Goal: Task Accomplishment & Management: Manage account settings

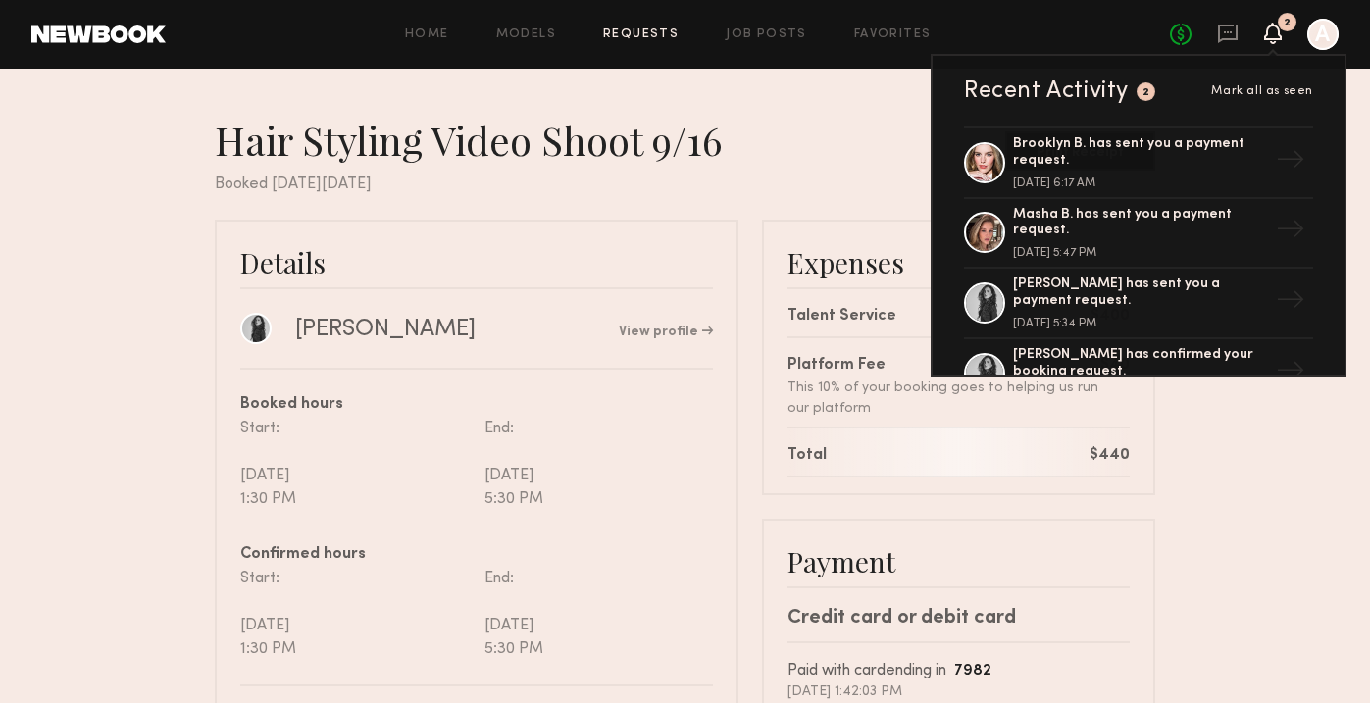
scroll to position [197, 0]
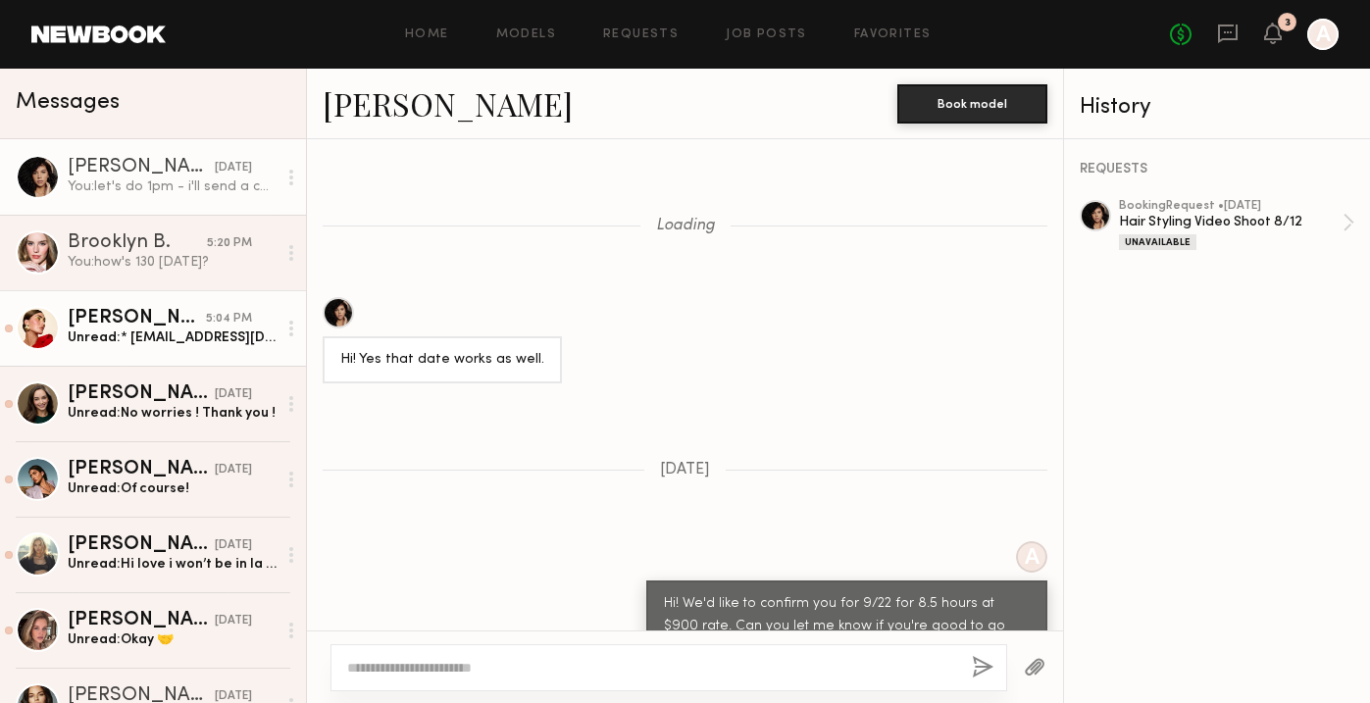
scroll to position [1066, 0]
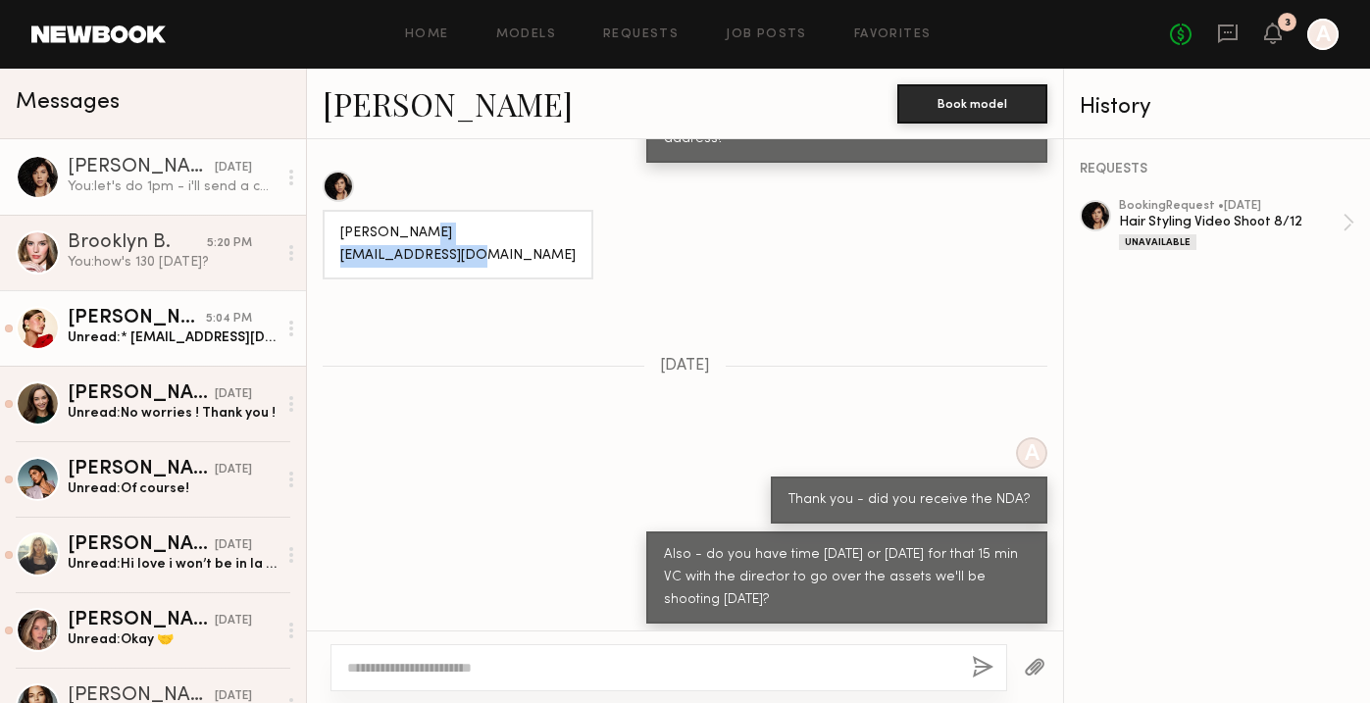
click at [87, 349] on link "[PERSON_NAME] 5:04 PM Unread: * [EMAIL_ADDRESS][DOMAIN_NAME]" at bounding box center [153, 328] width 306 height 76
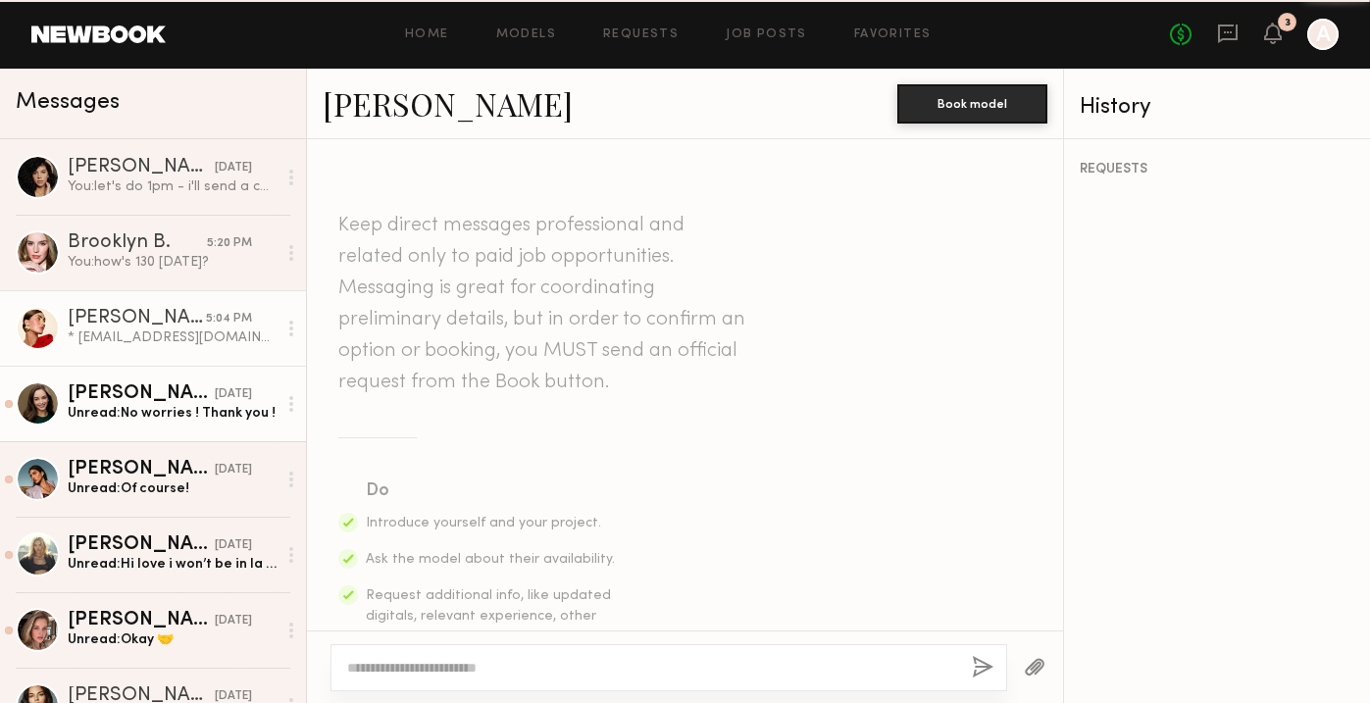
scroll to position [1700, 0]
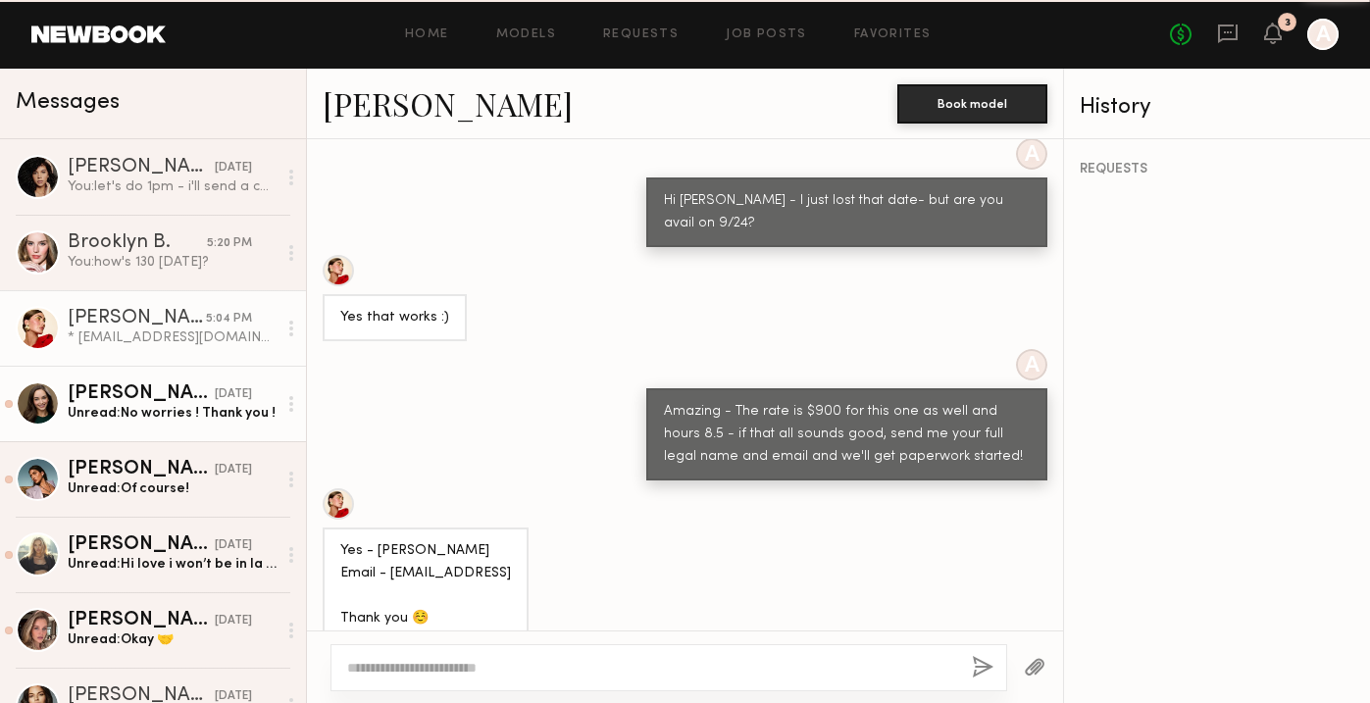
click at [88, 421] on div "Unread: No worries ! Thank you !" at bounding box center [172, 413] width 209 height 19
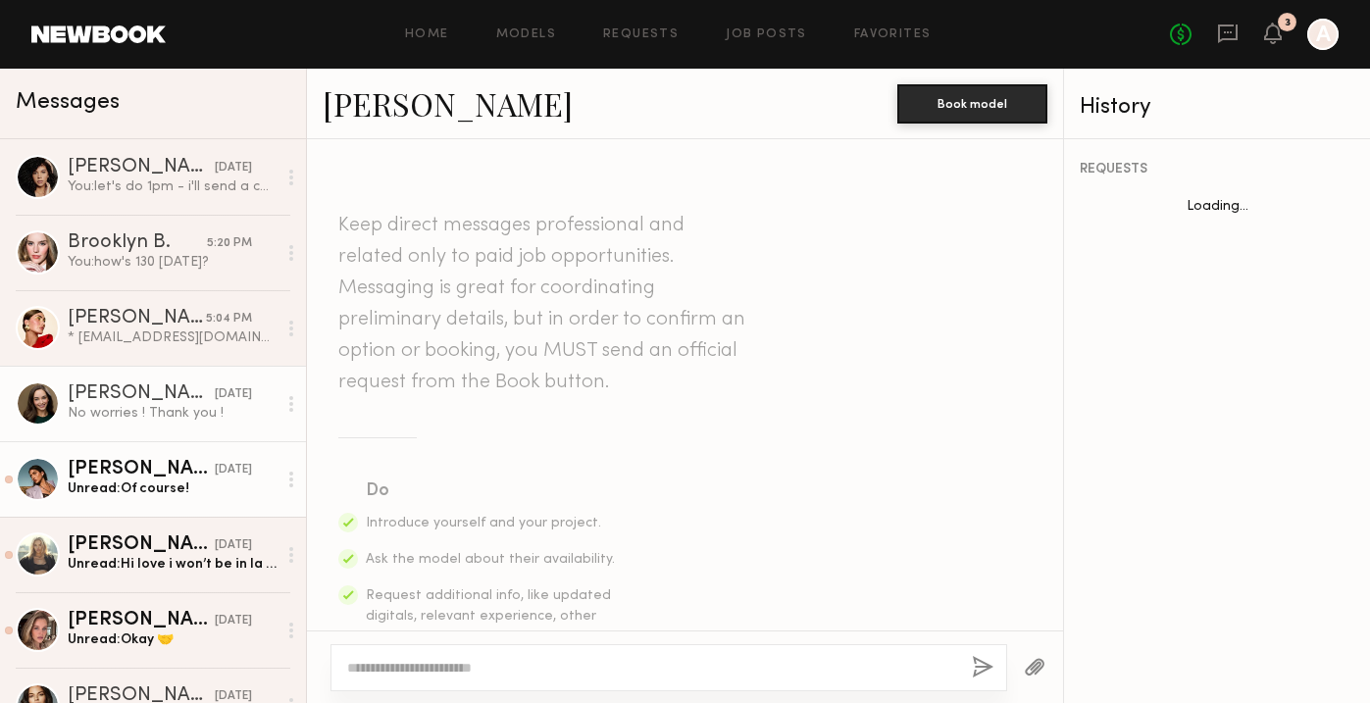
click at [89, 479] on div "Unread: Of course!" at bounding box center [172, 488] width 209 height 19
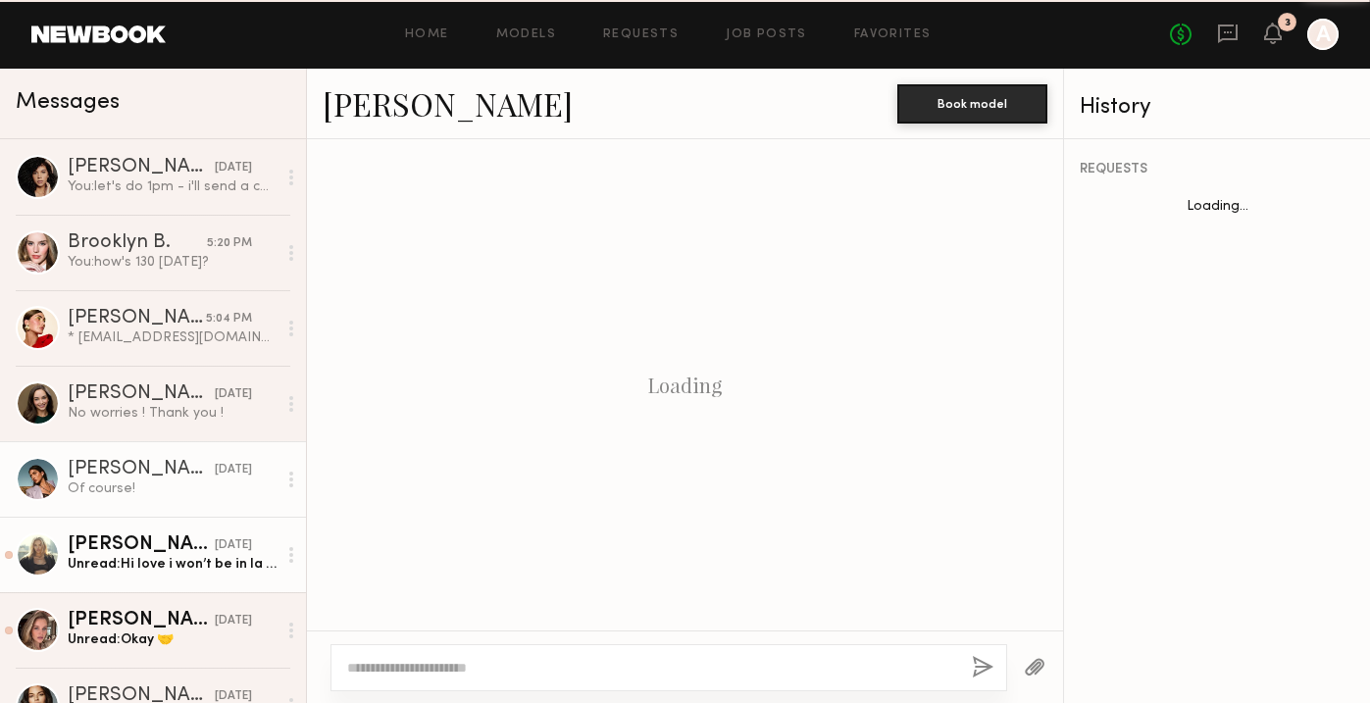
scroll to position [1082, 0]
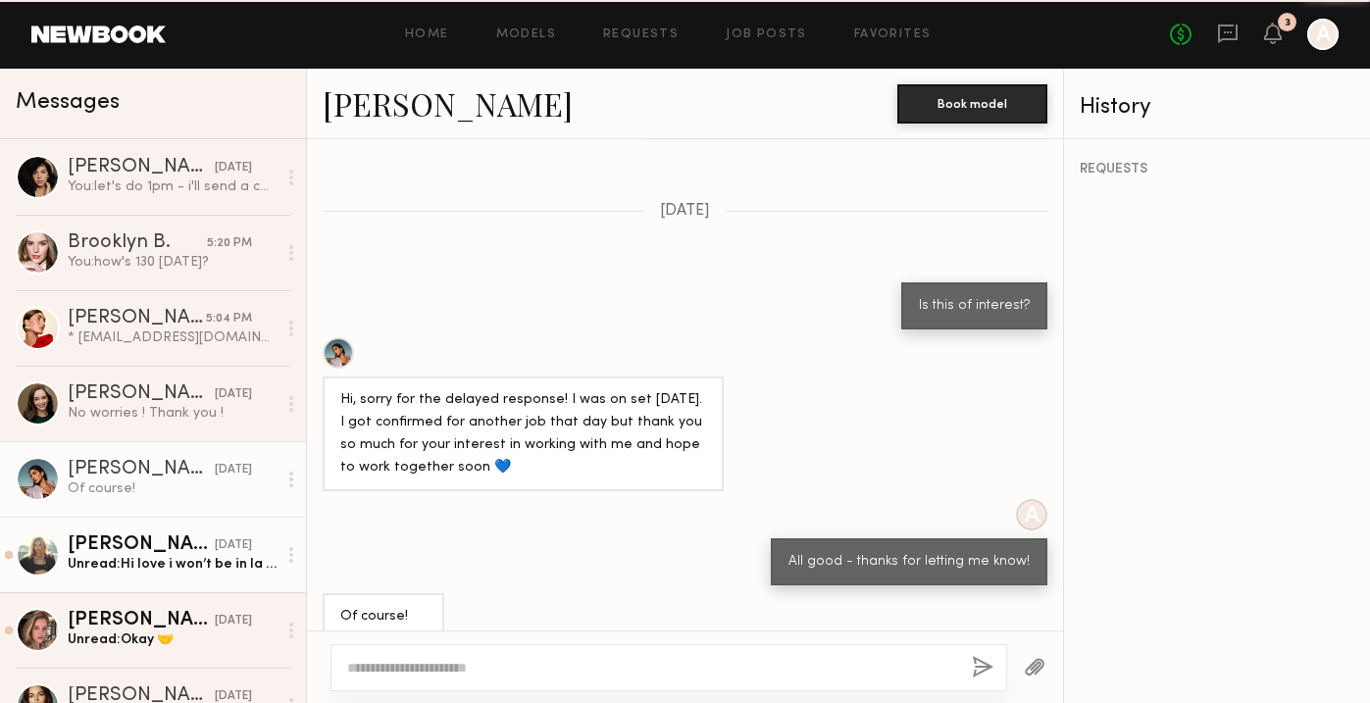
click at [98, 547] on div "[PERSON_NAME]" at bounding box center [141, 545] width 147 height 20
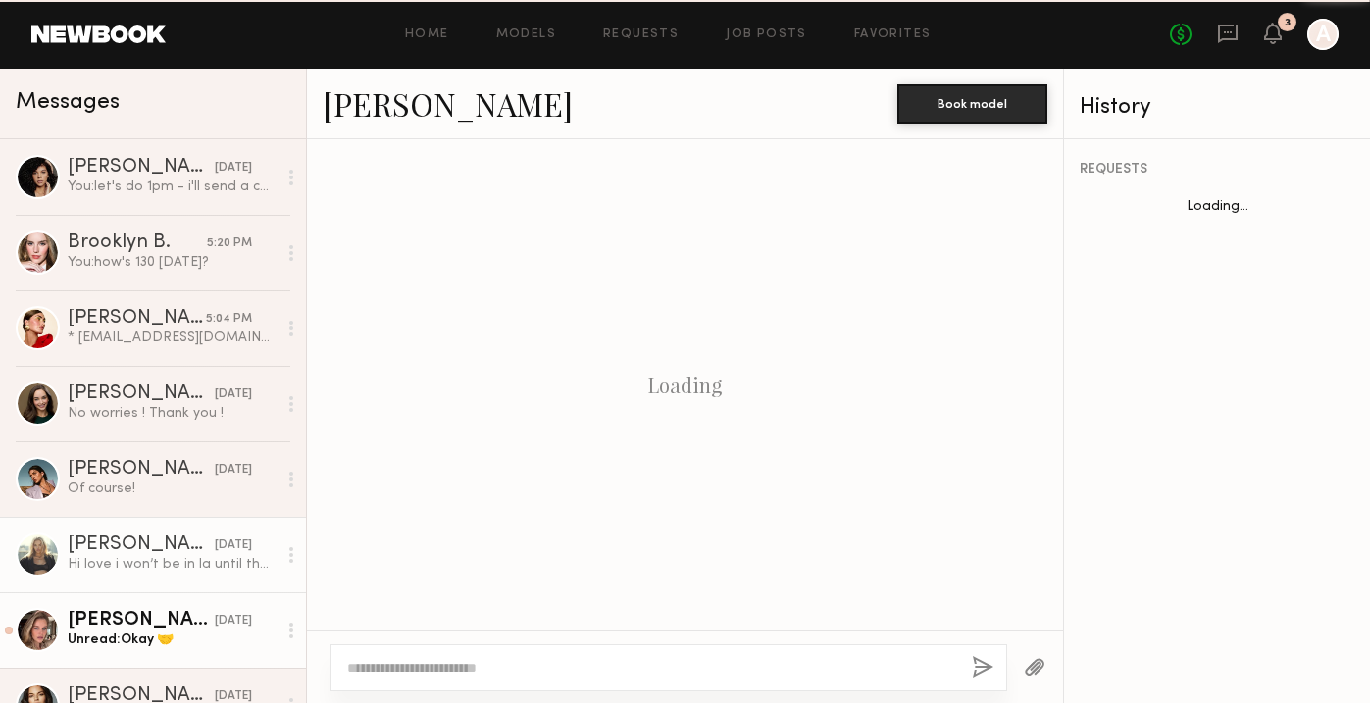
scroll to position [1288, 0]
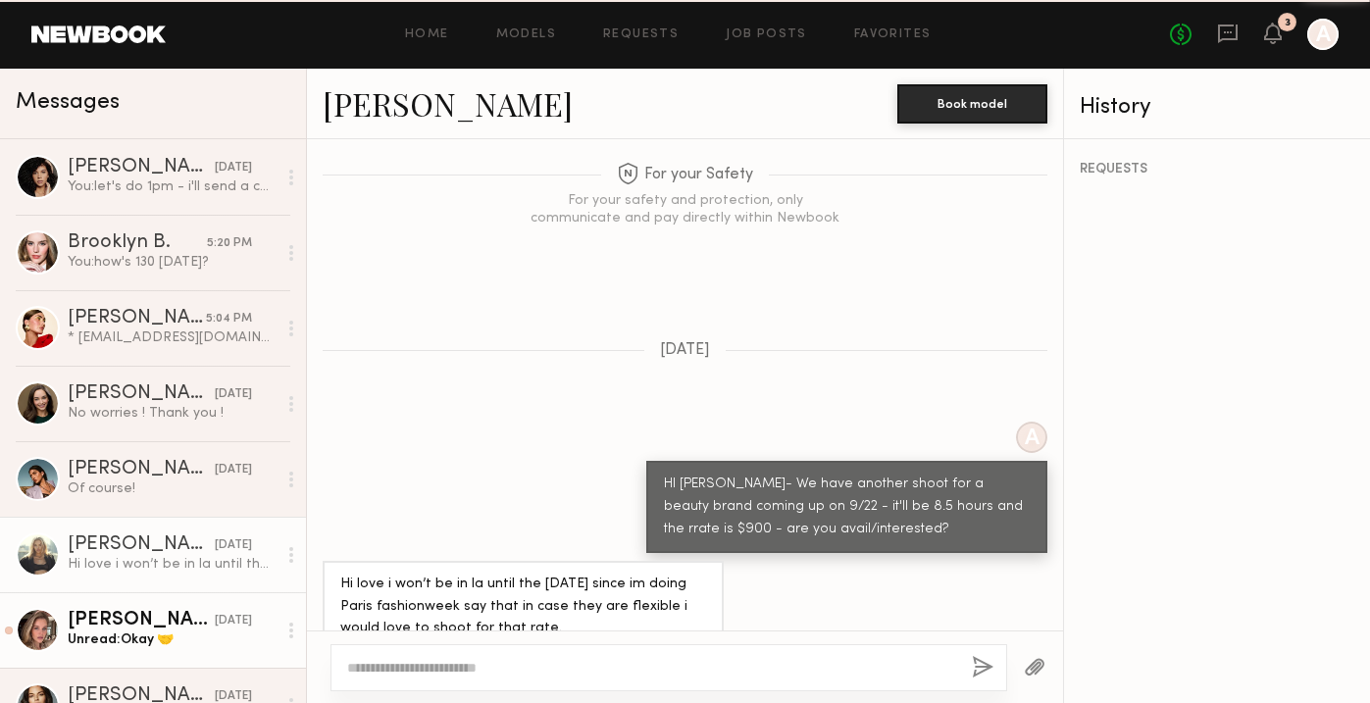
click at [104, 628] on div "[PERSON_NAME]" at bounding box center [141, 621] width 147 height 20
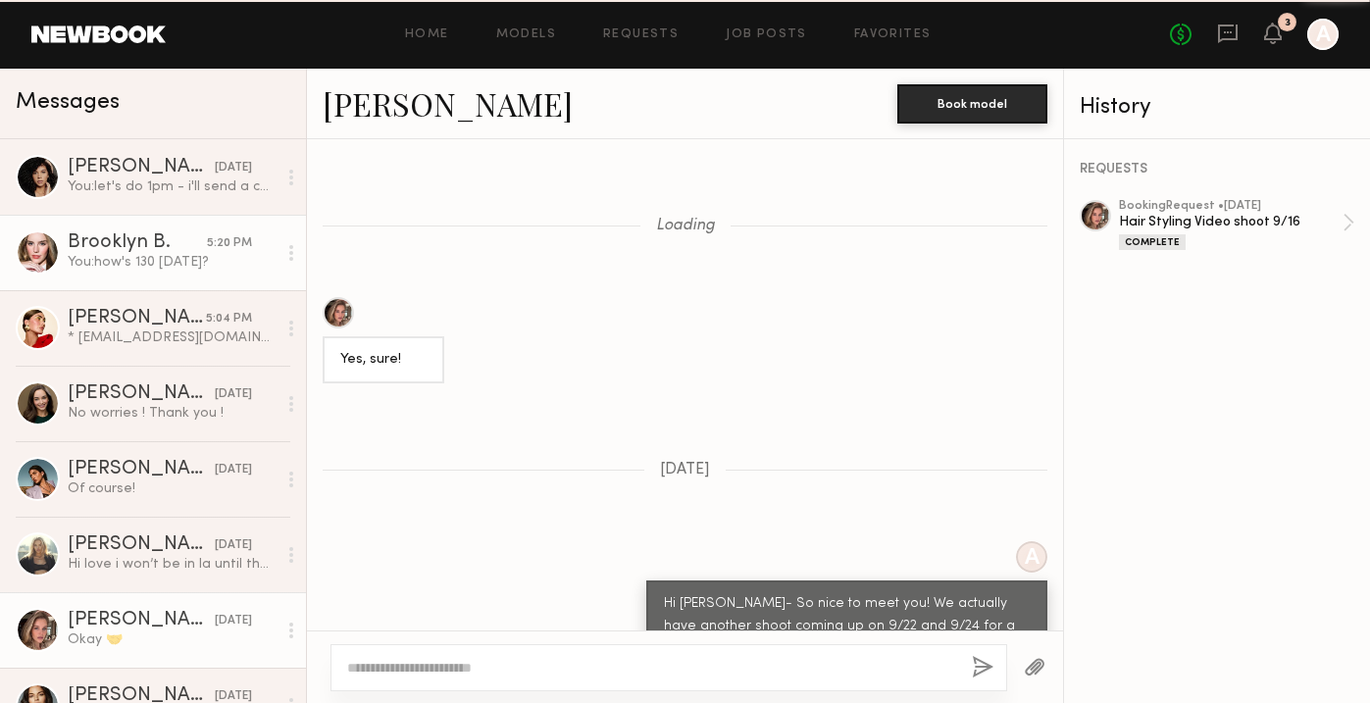
scroll to position [952, 0]
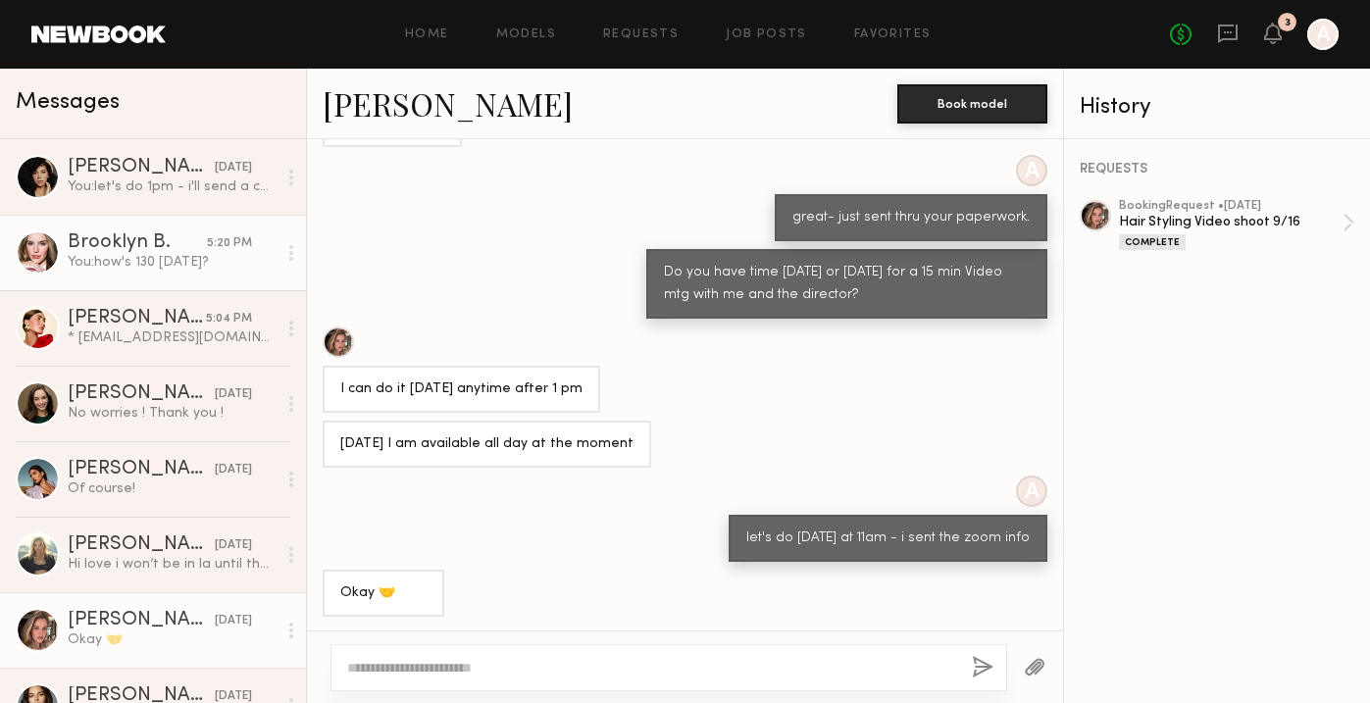
click at [160, 258] on div "You: how's 130 [DATE]?" at bounding box center [172, 262] width 209 height 19
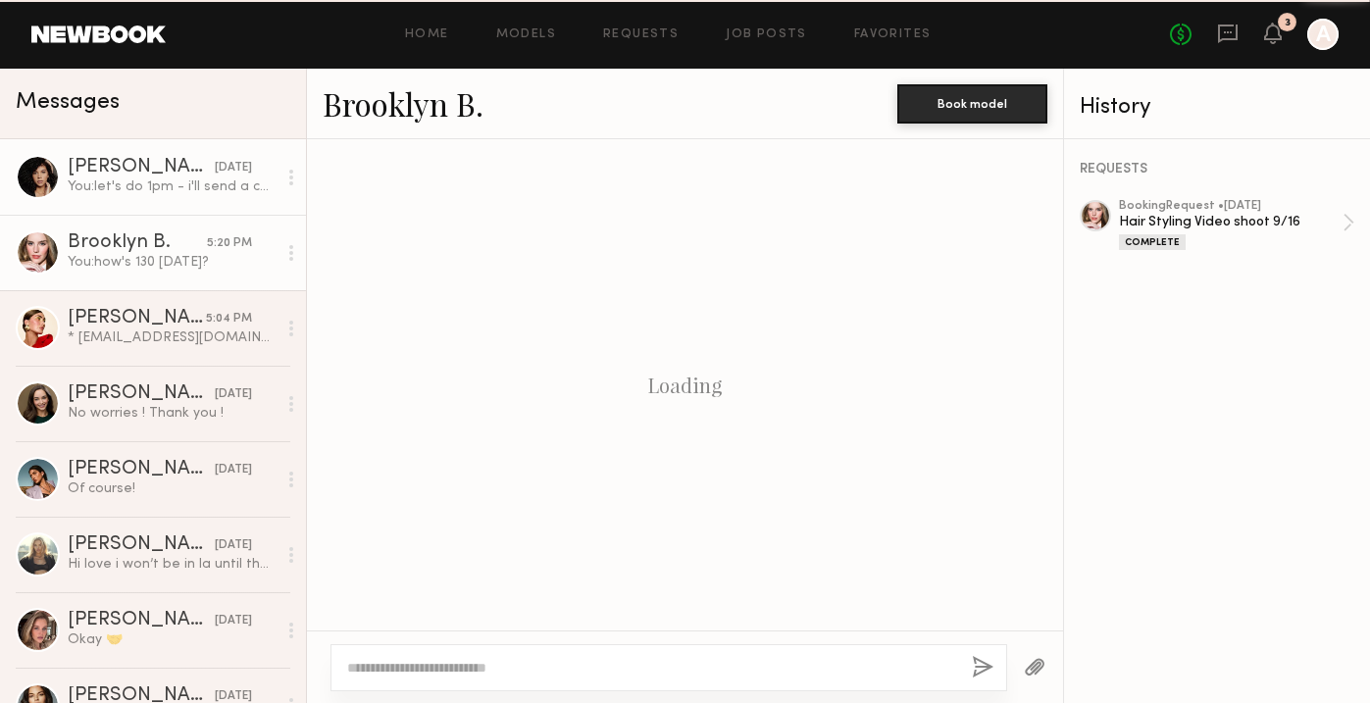
scroll to position [938, 0]
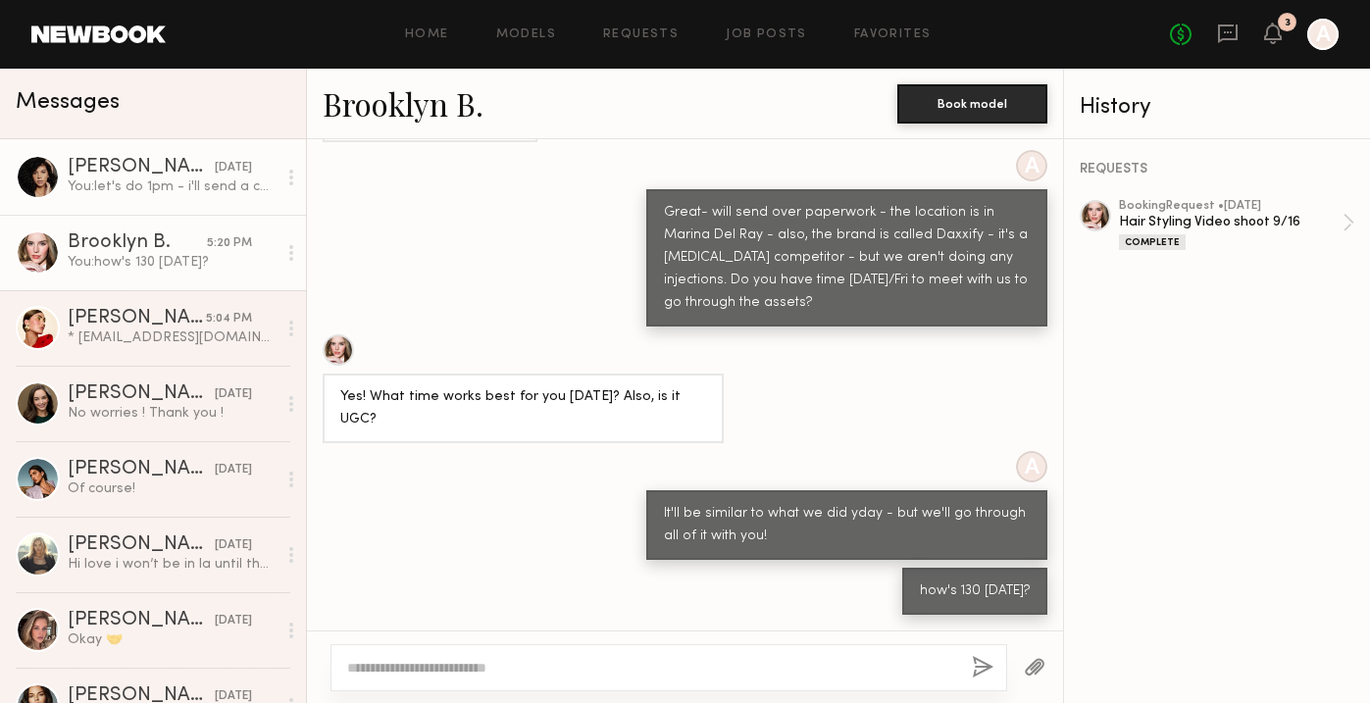
click at [189, 174] on div "[PERSON_NAME]" at bounding box center [141, 168] width 147 height 20
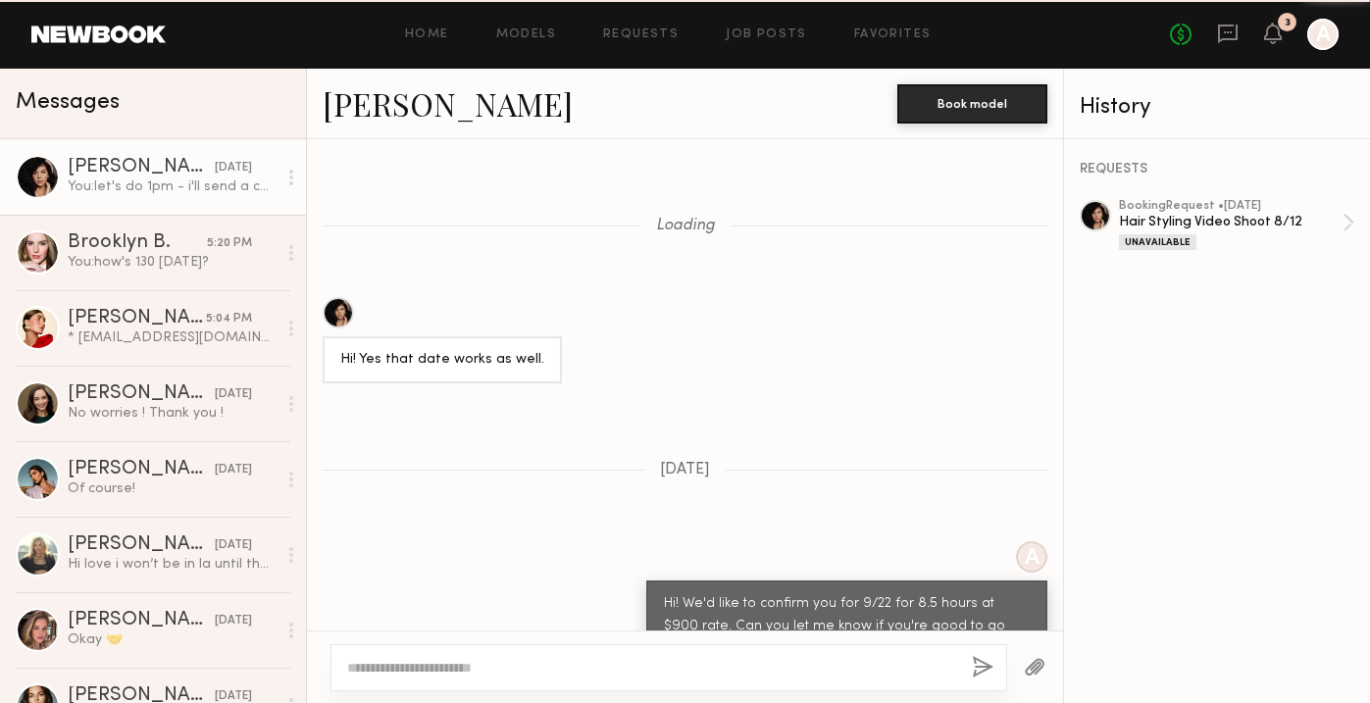
scroll to position [1292, 0]
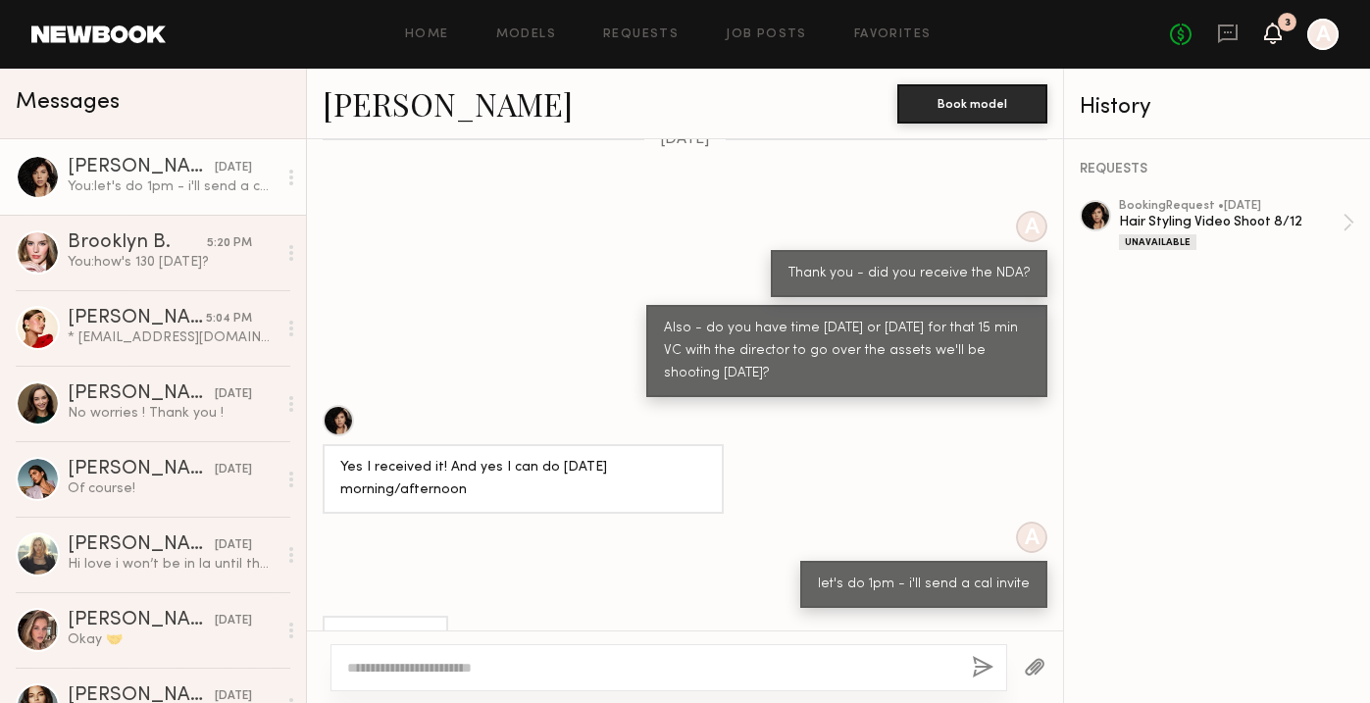
click at [1270, 32] on icon at bounding box center [1273, 32] width 16 height 14
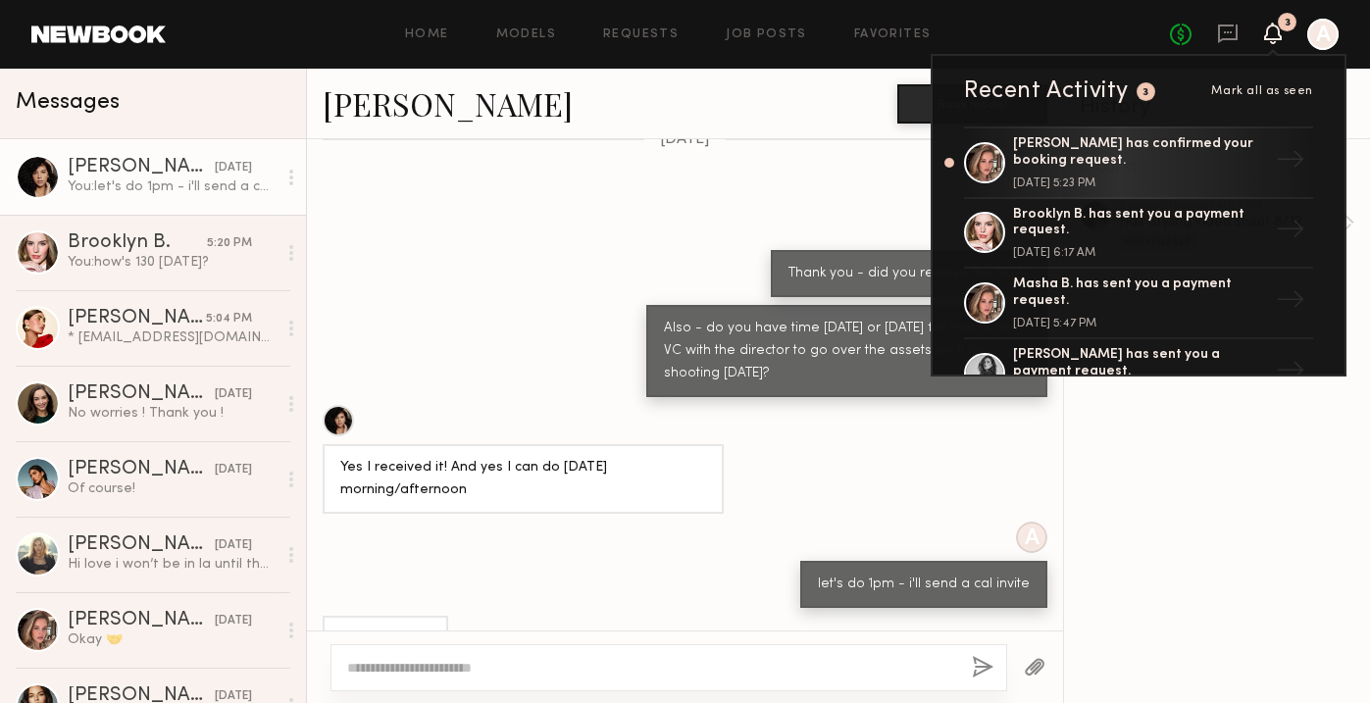
click at [1021, 84] on div "Recent Activity" at bounding box center [1046, 91] width 165 height 24
click at [653, 25] on div "Home Models Requests Job Posts Favorites Sign Out No fees up to $5,000 3 Recent…" at bounding box center [752, 34] width 1173 height 31
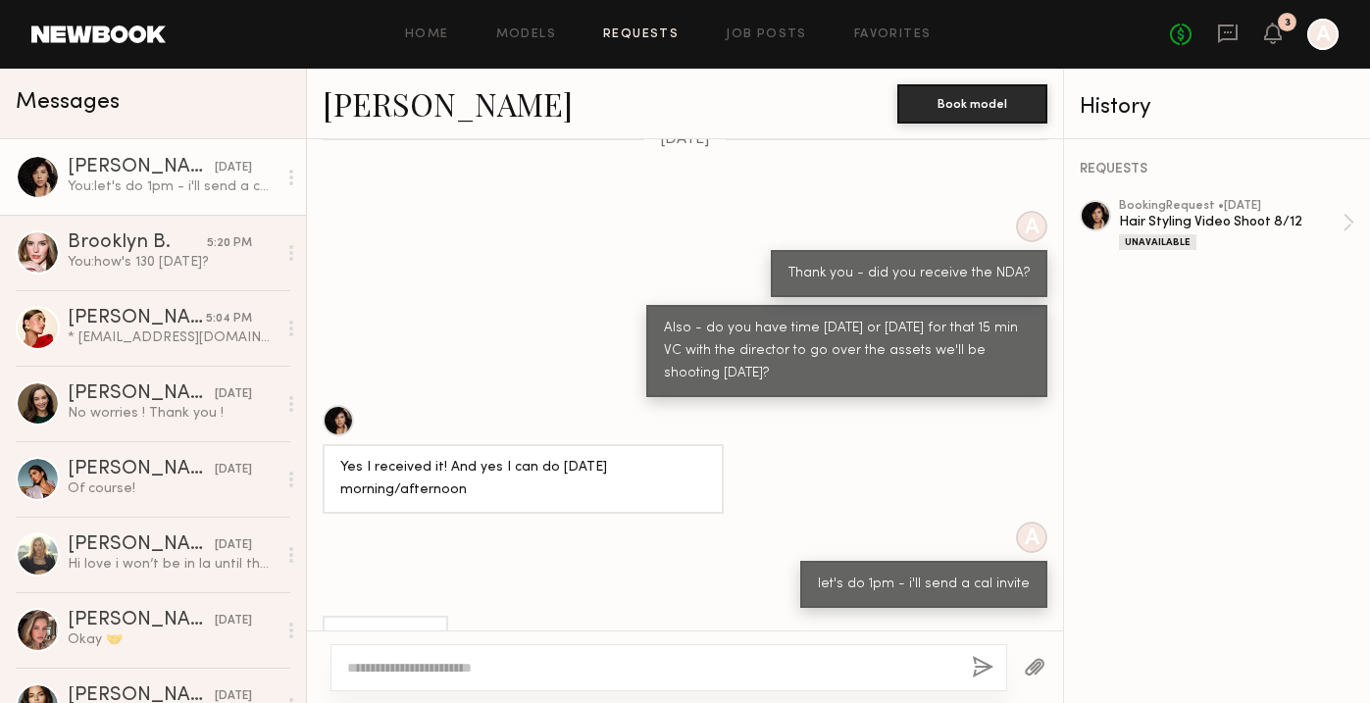
click at [649, 36] on link "Requests" at bounding box center [641, 34] width 76 height 13
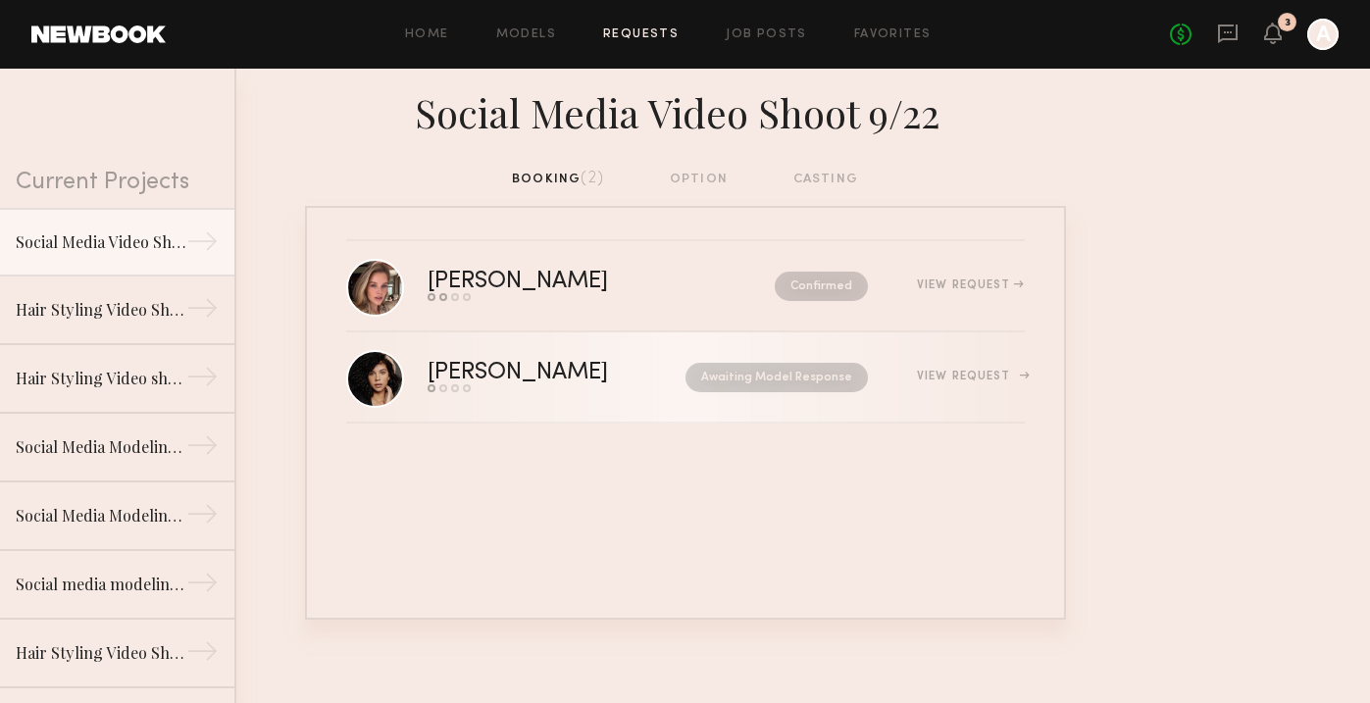
click at [998, 382] on div "View Request" at bounding box center [946, 377] width 157 height 15
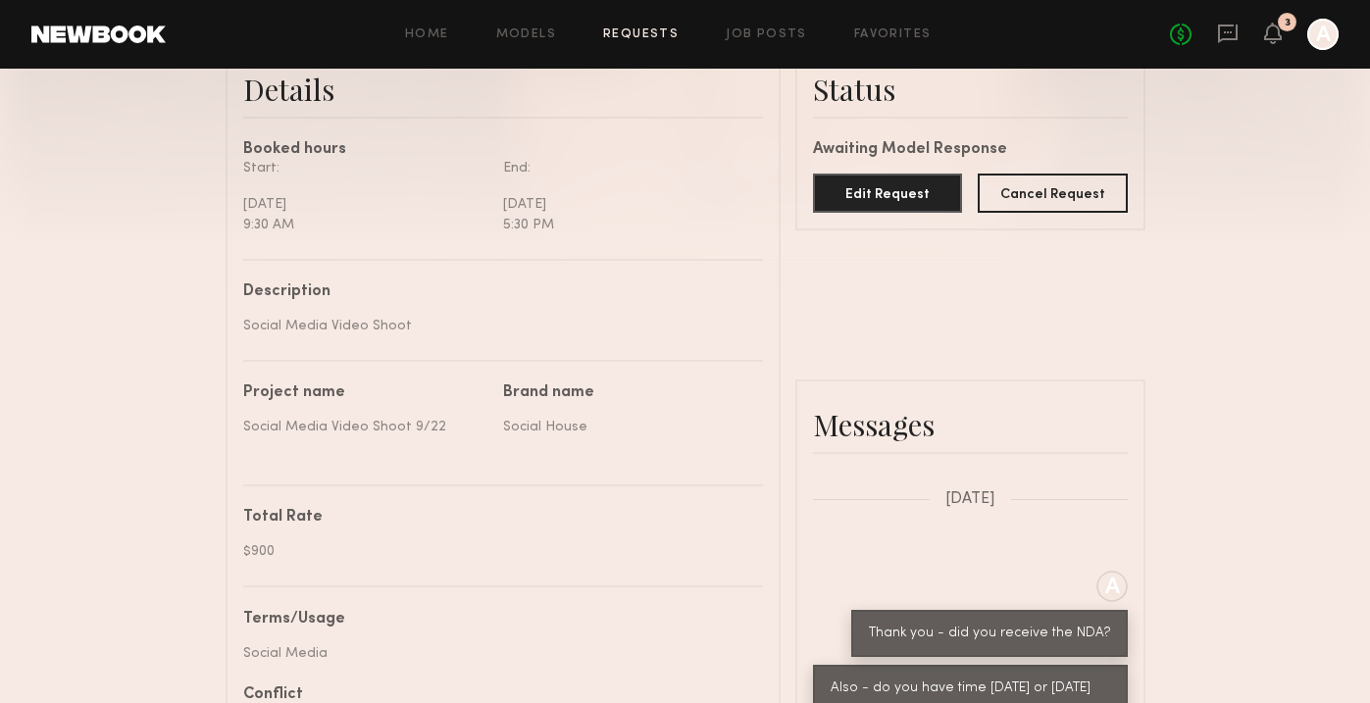
scroll to position [525, 0]
